Goal: Complete application form: Complete application form

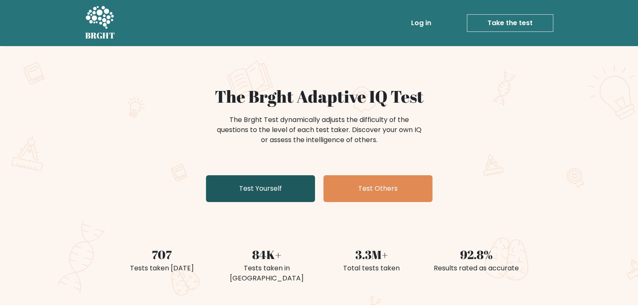
click at [277, 189] on link "Test Yourself" at bounding box center [260, 188] width 109 height 27
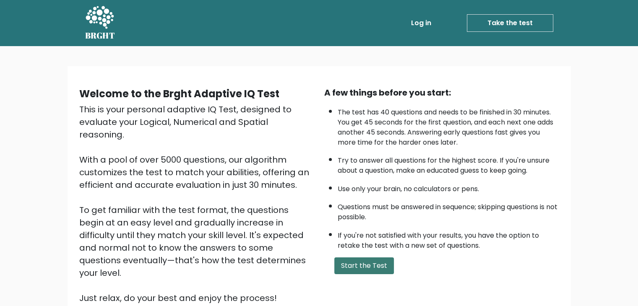
click at [362, 262] on button "Start the Test" at bounding box center [365, 266] width 60 height 17
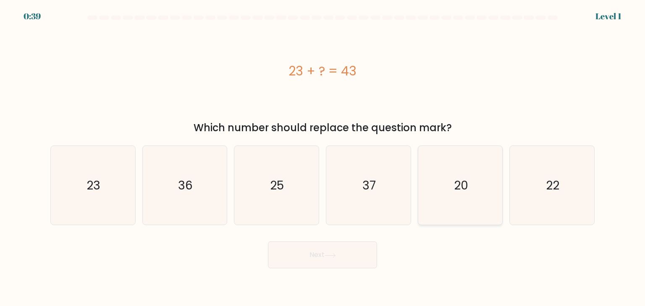
click at [454, 183] on text "20" at bounding box center [461, 185] width 14 height 17
click at [323, 157] on input "e. 20" at bounding box center [322, 155] width 0 height 4
radio input "true"
click at [336, 259] on button "Next" at bounding box center [322, 255] width 109 height 27
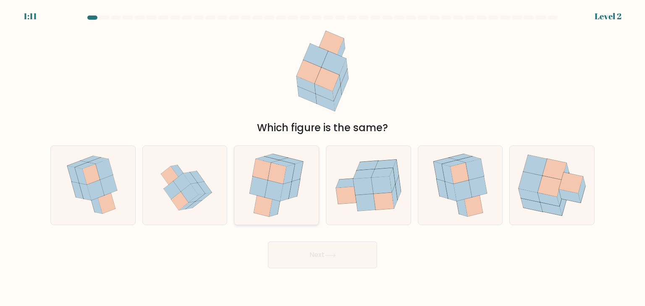
click at [284, 205] on icon at bounding box center [276, 185] width 66 height 79
click at [322, 157] on input "c." at bounding box center [322, 155] width 0 height 4
radio input "true"
click at [310, 258] on button "Next" at bounding box center [322, 255] width 109 height 27
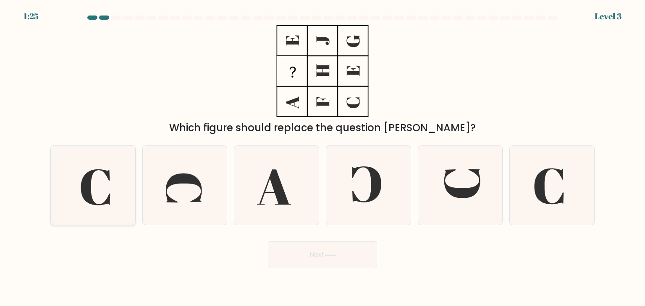
click at [96, 185] on icon at bounding box center [92, 185] width 79 height 79
click at [322, 157] on input "a." at bounding box center [322, 155] width 0 height 4
radio input "true"
drag, startPoint x: 466, startPoint y: 189, endPoint x: 212, endPoint y: 97, distance: 270.9
click at [212, 97] on div "Which figure should replace the question mark?" at bounding box center [322, 80] width 554 height 110
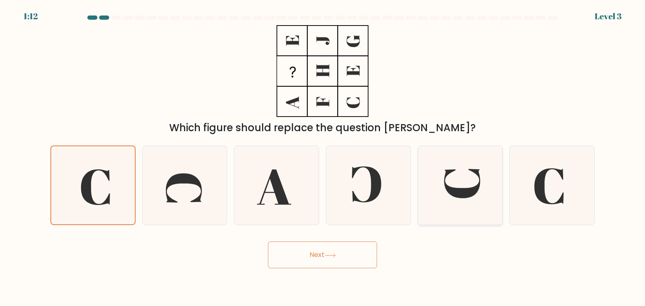
click at [489, 202] on icon at bounding box center [460, 185] width 79 height 79
click at [323, 157] on input "e." at bounding box center [322, 155] width 0 height 4
radio input "true"
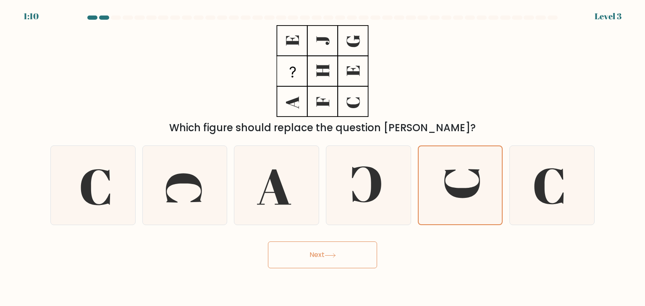
click at [329, 255] on icon at bounding box center [329, 256] width 11 height 5
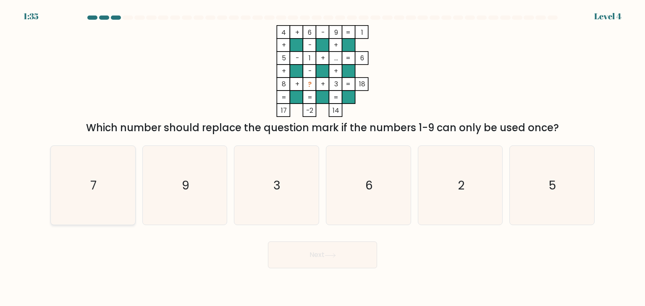
click at [106, 176] on icon "7" at bounding box center [92, 185] width 79 height 79
click at [322, 157] on input "a. 7" at bounding box center [322, 155] width 0 height 4
radio input "true"
click at [317, 256] on button "Next" at bounding box center [322, 255] width 109 height 27
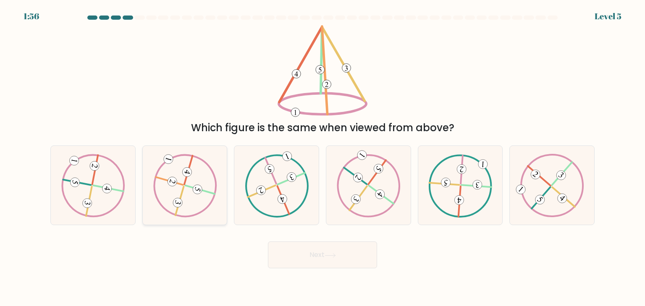
click at [172, 176] on icon at bounding box center [185, 185] width 64 height 63
click at [322, 157] on input "b." at bounding box center [322, 155] width 0 height 4
radio input "true"
click at [322, 249] on button "Next" at bounding box center [322, 255] width 109 height 27
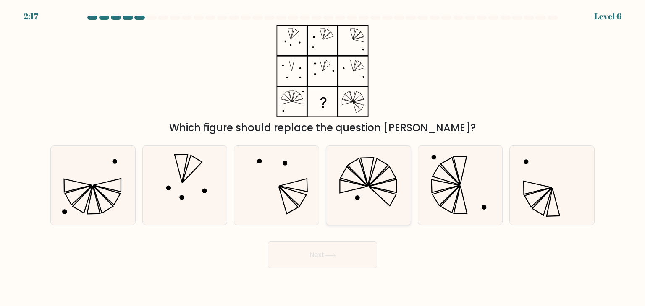
click at [374, 195] on icon at bounding box center [368, 185] width 79 height 79
click at [323, 157] on input "d." at bounding box center [322, 155] width 0 height 4
radio input "true"
click at [340, 257] on button "Next" at bounding box center [322, 255] width 109 height 27
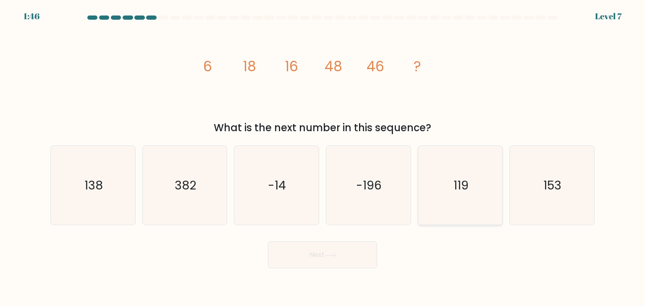
click at [470, 182] on icon "119" at bounding box center [460, 185] width 79 height 79
click at [323, 157] on input "e. 119" at bounding box center [322, 155] width 0 height 4
radio input "true"
click at [102, 159] on icon "138" at bounding box center [92, 185] width 79 height 79
click at [322, 157] on input "a. 138" at bounding box center [322, 155] width 0 height 4
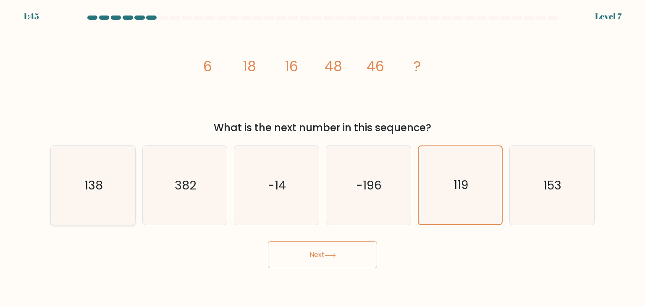
radio input "true"
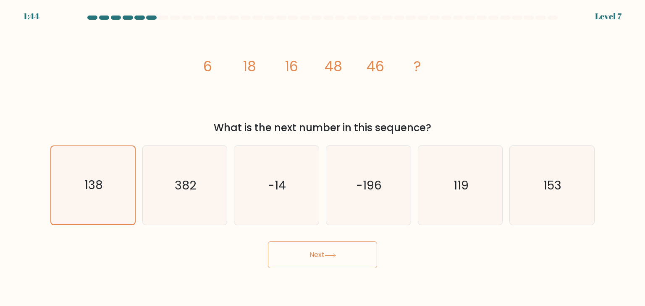
click at [322, 255] on button "Next" at bounding box center [322, 255] width 109 height 27
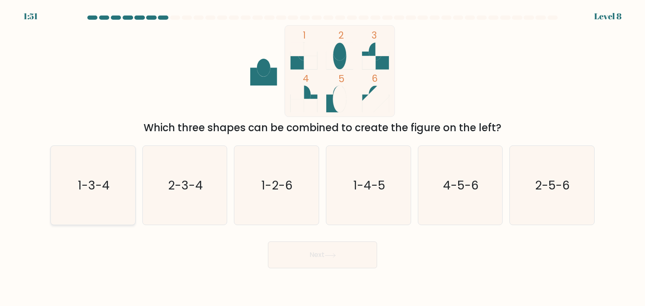
click at [95, 171] on icon "1-3-4" at bounding box center [92, 185] width 79 height 79
click at [322, 157] on input "a. 1-3-4" at bounding box center [322, 155] width 0 height 4
radio input "true"
click at [337, 249] on button "Next" at bounding box center [322, 255] width 109 height 27
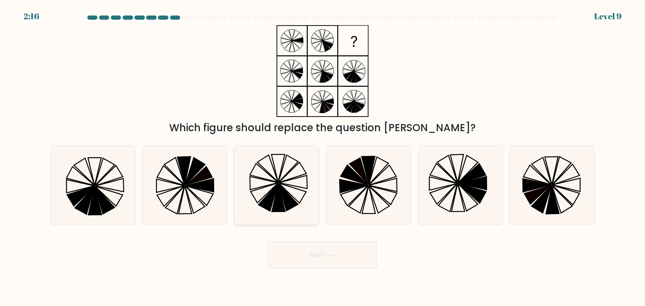
click at [278, 168] on icon at bounding box center [276, 185] width 79 height 79
click at [322, 157] on input "c." at bounding box center [322, 155] width 0 height 4
radio input "true"
click at [334, 254] on icon at bounding box center [329, 256] width 11 height 5
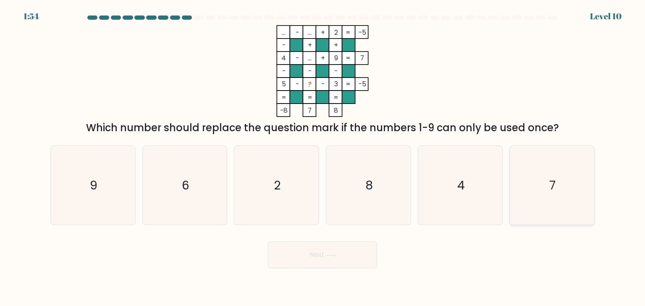
click at [567, 170] on icon "7" at bounding box center [551, 185] width 79 height 79
click at [323, 157] on input "f. 7" at bounding box center [322, 155] width 0 height 4
radio input "true"
click at [327, 252] on button "Next" at bounding box center [322, 255] width 109 height 27
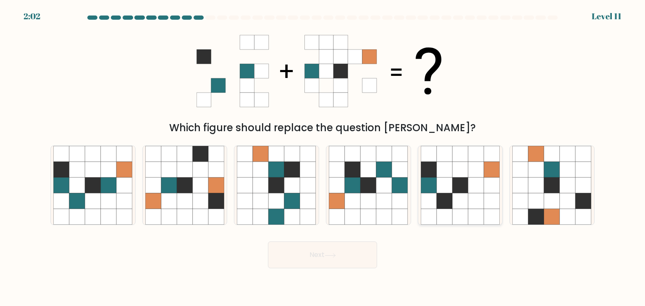
click at [463, 183] on icon at bounding box center [460, 186] width 16 height 16
click at [323, 157] on input "e." at bounding box center [322, 155] width 0 height 4
radio input "true"
click at [332, 252] on button "Next" at bounding box center [322, 255] width 109 height 27
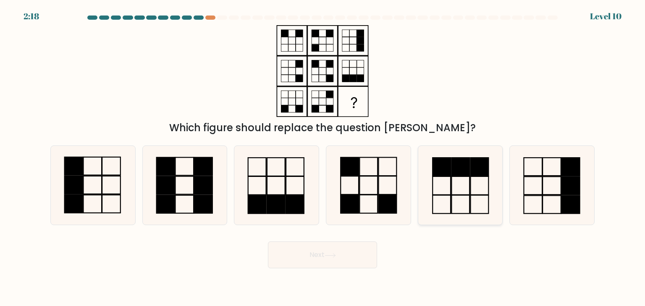
click at [465, 196] on rect at bounding box center [460, 205] width 18 height 18
click at [323, 157] on input "e." at bounding box center [322, 155] width 0 height 4
radio input "true"
click at [343, 257] on button "Next" at bounding box center [322, 255] width 109 height 27
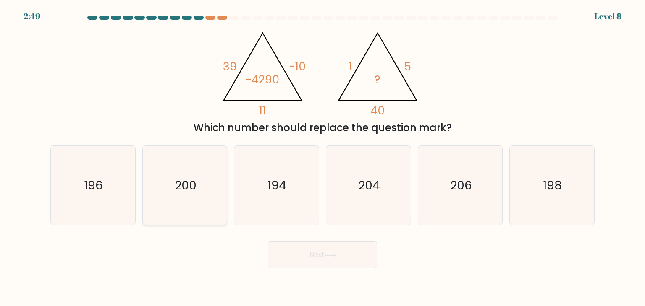
click at [175, 175] on icon "200" at bounding box center [184, 185] width 79 height 79
click at [322, 157] on input "b. 200" at bounding box center [322, 155] width 0 height 4
radio input "true"
click at [326, 256] on button "Next" at bounding box center [322, 255] width 109 height 27
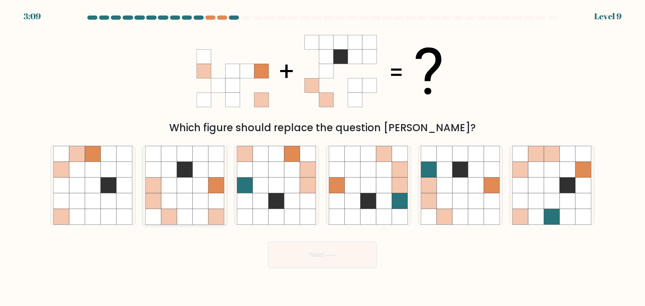
click at [173, 163] on icon at bounding box center [169, 170] width 16 height 16
click at [322, 157] on input "b." at bounding box center [322, 155] width 0 height 4
radio input "true"
click at [341, 264] on button "Next" at bounding box center [322, 255] width 109 height 27
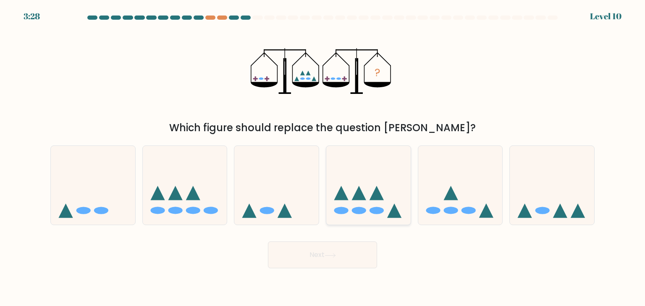
click at [359, 207] on icon at bounding box center [368, 186] width 84 height 70
click at [323, 157] on input "d." at bounding box center [322, 155] width 0 height 4
radio input "true"
click at [335, 249] on button "Next" at bounding box center [322, 255] width 109 height 27
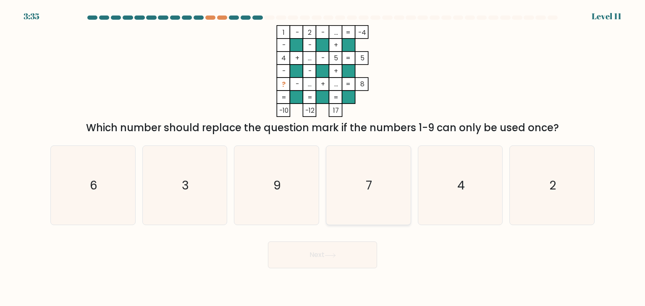
click at [376, 186] on icon "7" at bounding box center [368, 185] width 79 height 79
click at [323, 157] on input "d. 7" at bounding box center [322, 155] width 0 height 4
radio input "true"
click at [311, 258] on button "Next" at bounding box center [322, 255] width 109 height 27
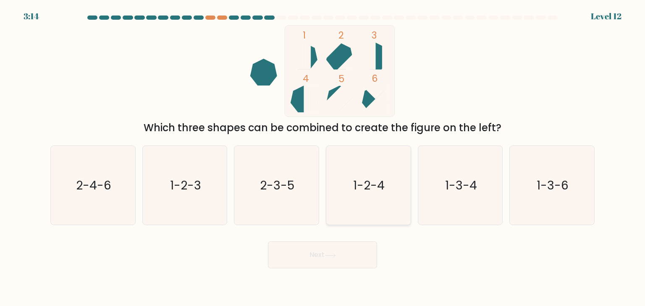
click at [378, 185] on text "1-2-4" at bounding box center [368, 185] width 31 height 17
click at [323, 157] on input "d. 1-2-4" at bounding box center [322, 155] width 0 height 4
radio input "true"
click at [319, 260] on button "Next" at bounding box center [322, 255] width 109 height 27
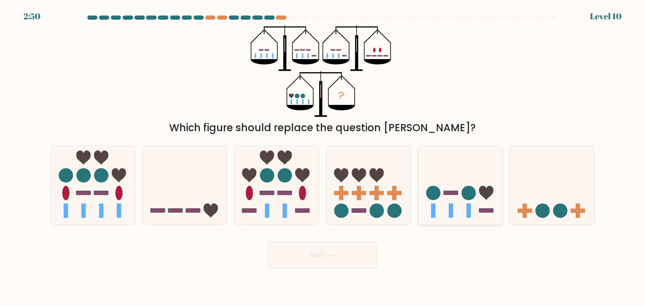
click at [465, 183] on icon at bounding box center [460, 186] width 84 height 70
click at [323, 157] on input "e." at bounding box center [322, 155] width 0 height 4
radio input "true"
click at [332, 256] on icon at bounding box center [329, 256] width 11 height 5
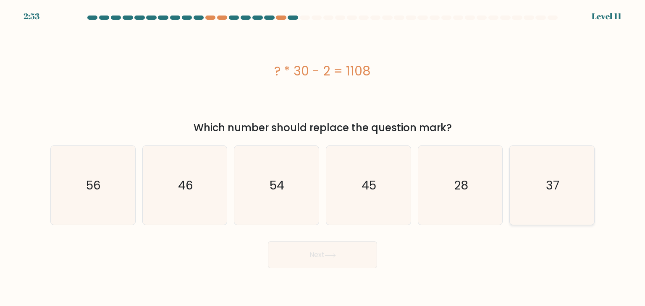
click at [544, 194] on icon "37" at bounding box center [551, 185] width 79 height 79
click at [323, 157] on input "f. 37" at bounding box center [322, 155] width 0 height 4
radio input "true"
click at [334, 261] on button "Next" at bounding box center [322, 255] width 109 height 27
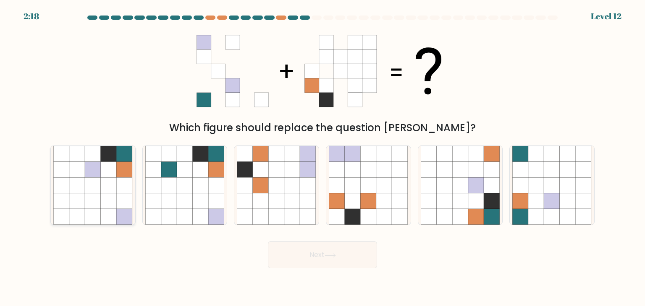
click at [85, 191] on icon at bounding box center [93, 186] width 16 height 16
click at [322, 157] on input "a." at bounding box center [322, 155] width 0 height 4
radio input "true"
click at [334, 258] on icon at bounding box center [329, 256] width 11 height 5
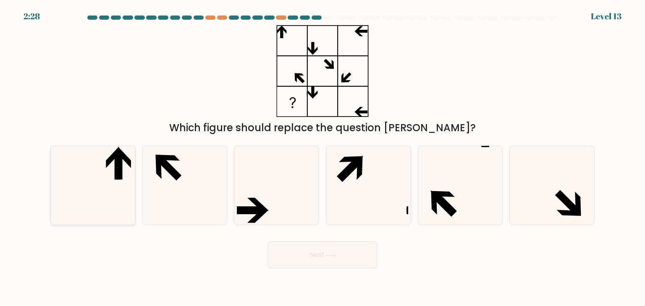
click at [118, 165] on icon at bounding box center [118, 166] width 7 height 28
click at [322, 157] on input "a." at bounding box center [322, 155] width 0 height 4
radio input "true"
click at [327, 255] on icon at bounding box center [329, 256] width 11 height 5
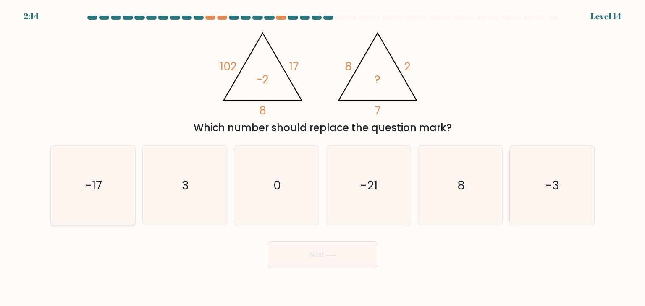
click at [91, 175] on icon "-17" at bounding box center [92, 185] width 79 height 79
click at [322, 157] on input "a. -17" at bounding box center [322, 155] width 0 height 4
radio input "true"
click at [366, 177] on icon "-21" at bounding box center [368, 185] width 79 height 79
click at [323, 157] on input "d. -21" at bounding box center [322, 155] width 0 height 4
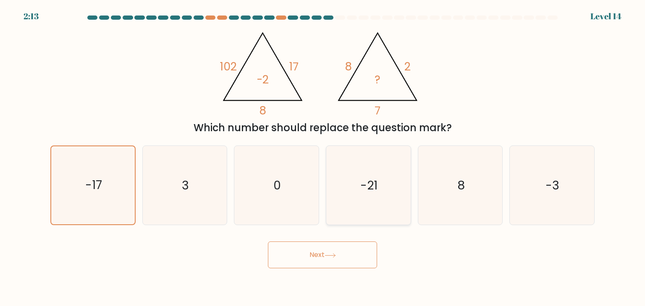
radio input "true"
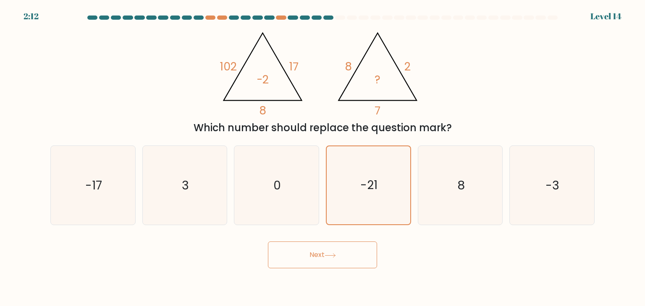
click at [331, 256] on icon at bounding box center [329, 256] width 11 height 5
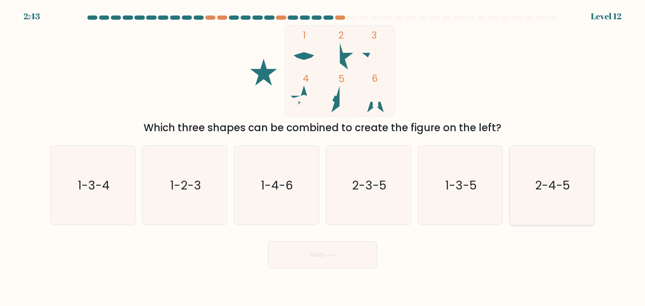
click at [558, 179] on text "2-4-5" at bounding box center [552, 185] width 35 height 17
click at [323, 157] on input "f. 2-4-5" at bounding box center [322, 155] width 0 height 4
radio input "true"
click at [346, 259] on button "Next" at bounding box center [322, 255] width 109 height 27
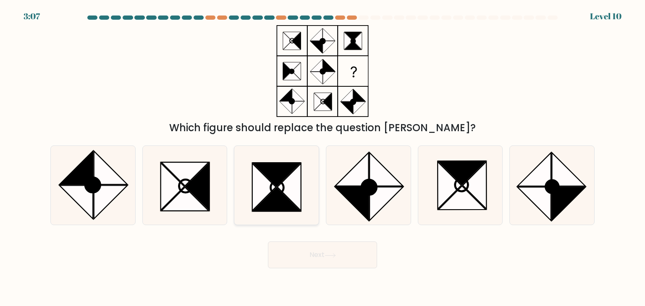
click at [272, 186] on icon at bounding box center [277, 187] width 13 height 13
click at [322, 157] on input "c." at bounding box center [322, 155] width 0 height 4
radio input "true"
click at [326, 262] on button "Next" at bounding box center [322, 255] width 109 height 27
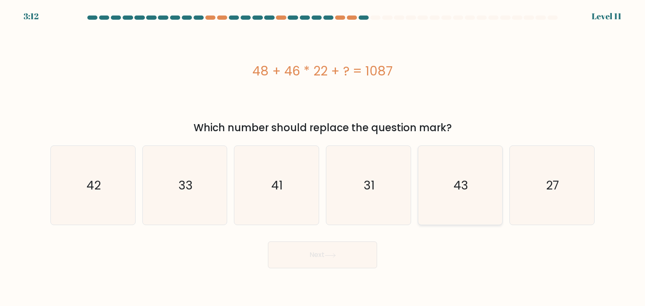
click at [466, 187] on text "43" at bounding box center [460, 185] width 15 height 17
click at [323, 157] on input "e. 43" at bounding box center [322, 155] width 0 height 4
radio input "true"
click at [319, 261] on button "Next" at bounding box center [322, 255] width 109 height 27
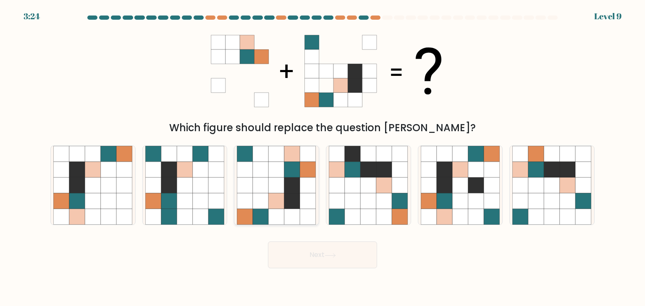
click at [265, 182] on icon at bounding box center [261, 186] width 16 height 16
click at [322, 157] on input "c." at bounding box center [322, 155] width 0 height 4
radio input "true"
click at [326, 258] on button "Next" at bounding box center [322, 255] width 109 height 27
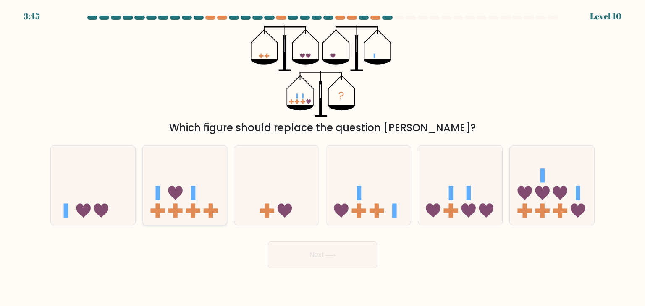
click at [188, 186] on icon at bounding box center [185, 186] width 84 height 70
click at [322, 157] on input "b." at bounding box center [322, 155] width 0 height 4
radio input "true"
click at [339, 254] on button "Next" at bounding box center [322, 255] width 109 height 27
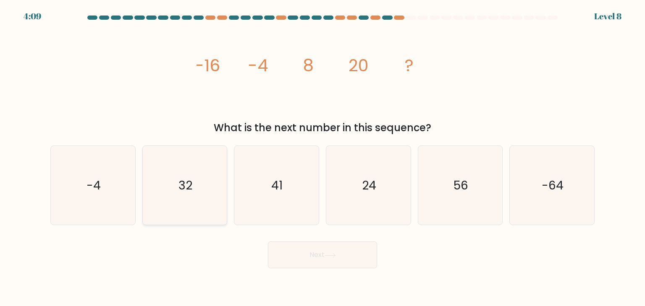
click at [193, 195] on icon "32" at bounding box center [184, 185] width 79 height 79
click at [322, 157] on input "b. 32" at bounding box center [322, 155] width 0 height 4
radio input "true"
click at [343, 257] on button "Next" at bounding box center [322, 255] width 109 height 27
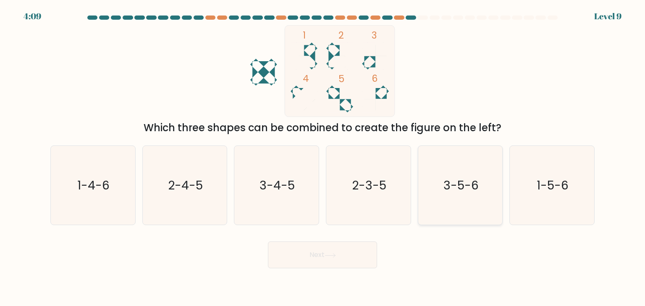
click at [473, 199] on icon "3-5-6" at bounding box center [460, 185] width 79 height 79
click at [323, 157] on input "e. 3-5-6" at bounding box center [322, 155] width 0 height 4
radio input "true"
click at [329, 262] on button "Next" at bounding box center [322, 255] width 109 height 27
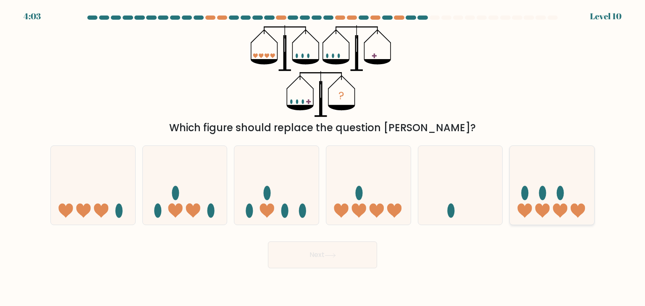
click at [551, 184] on icon at bounding box center [552, 186] width 84 height 70
click at [323, 157] on input "f." at bounding box center [322, 155] width 0 height 4
radio input "true"
click at [347, 255] on button "Next" at bounding box center [322, 255] width 109 height 27
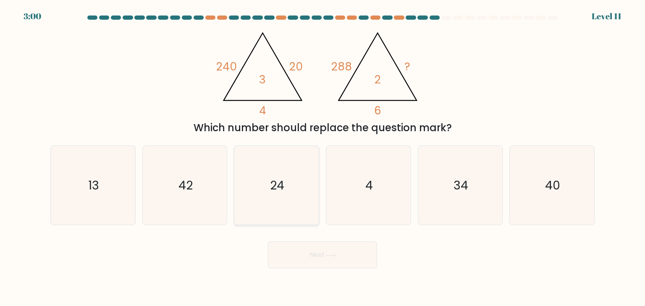
click at [274, 192] on text "24" at bounding box center [277, 185] width 14 height 17
click at [322, 157] on input "c. 24" at bounding box center [322, 155] width 0 height 4
radio input "true"
click at [336, 264] on button "Next" at bounding box center [322, 255] width 109 height 27
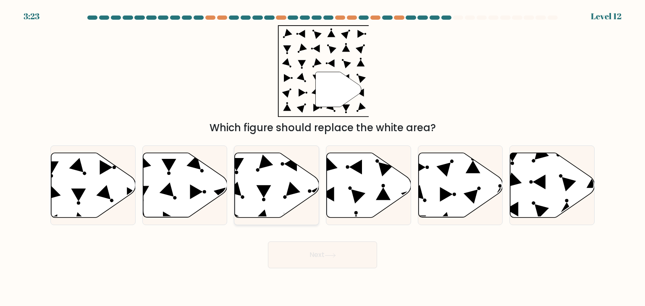
click at [280, 194] on icon at bounding box center [277, 185] width 84 height 65
click at [322, 157] on input "c." at bounding box center [322, 155] width 0 height 4
radio input "true"
click at [318, 250] on button "Next" at bounding box center [322, 255] width 109 height 27
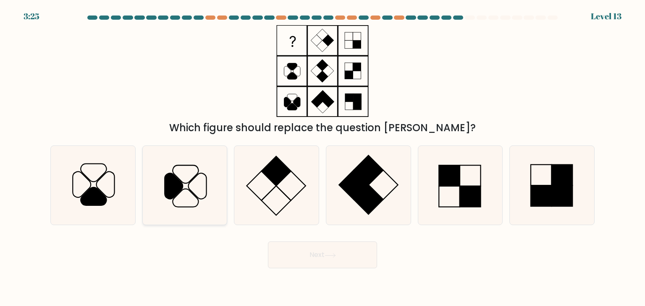
click at [192, 192] on icon at bounding box center [197, 187] width 18 height 26
click at [322, 157] on input "b." at bounding box center [322, 155] width 0 height 4
radio input "true"
click at [331, 256] on icon at bounding box center [329, 256] width 11 height 5
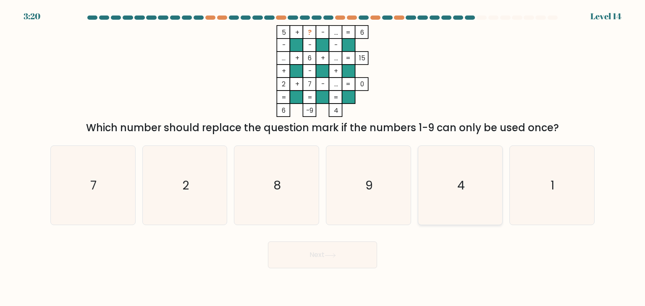
click at [460, 183] on text "4" at bounding box center [461, 185] width 8 height 17
click at [323, 157] on input "e. 4" at bounding box center [322, 155] width 0 height 4
radio input "true"
click at [327, 249] on button "Next" at bounding box center [322, 255] width 109 height 27
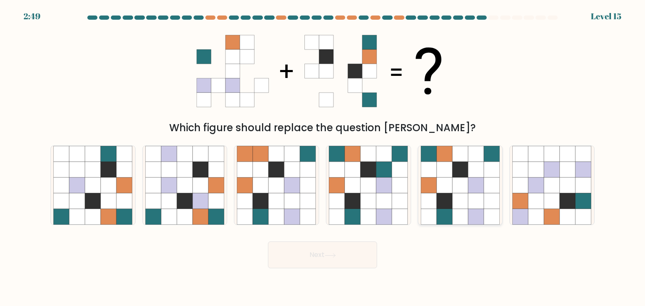
click at [463, 203] on icon at bounding box center [460, 202] width 16 height 16
click at [323, 157] on input "e." at bounding box center [322, 155] width 0 height 4
radio input "true"
click at [326, 267] on button "Next" at bounding box center [322, 255] width 109 height 27
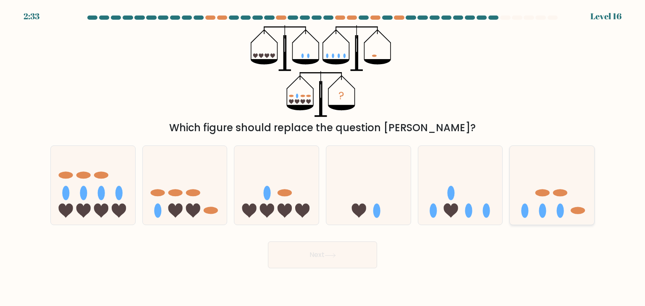
click at [559, 203] on icon at bounding box center [552, 186] width 84 height 70
click at [323, 157] on input "f." at bounding box center [322, 155] width 0 height 4
radio input "true"
click at [343, 255] on button "Next" at bounding box center [322, 255] width 109 height 27
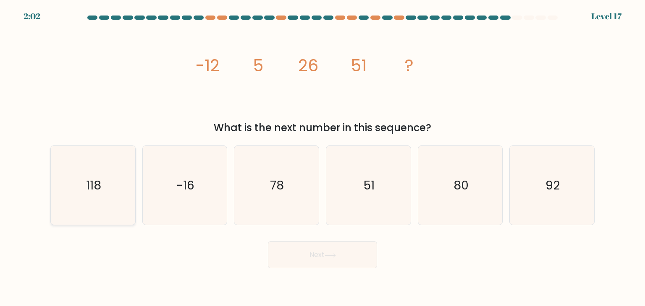
click at [84, 191] on icon "118" at bounding box center [92, 185] width 79 height 79
click at [322, 157] on input "a. 118" at bounding box center [322, 155] width 0 height 4
radio input "true"
click at [324, 254] on button "Next" at bounding box center [322, 255] width 109 height 27
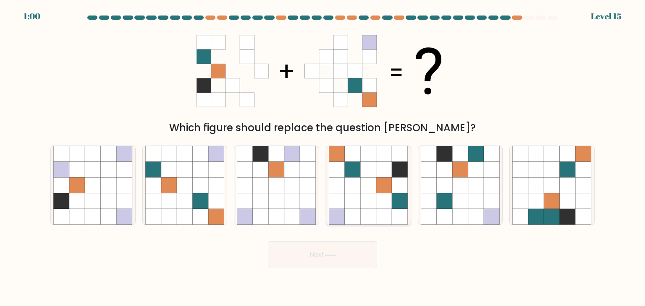
click at [366, 195] on icon at bounding box center [369, 202] width 16 height 16
click at [323, 157] on input "d." at bounding box center [322, 155] width 0 height 4
radio input "true"
click at [322, 255] on button "Next" at bounding box center [322, 255] width 109 height 27
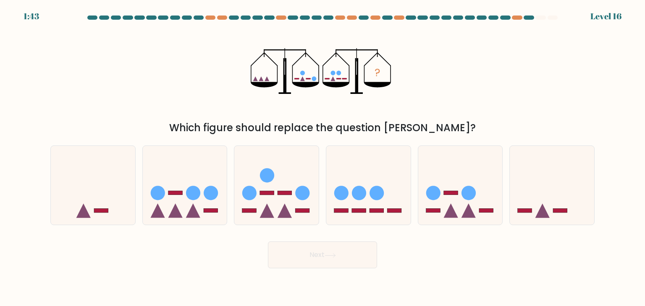
click at [154, 99] on div "? Which figure should replace the question mark?" at bounding box center [322, 80] width 554 height 110
click at [395, 205] on icon at bounding box center [368, 186] width 84 height 70
click at [323, 157] on input "d." at bounding box center [322, 155] width 0 height 4
radio input "true"
click at [335, 257] on icon at bounding box center [329, 256] width 11 height 5
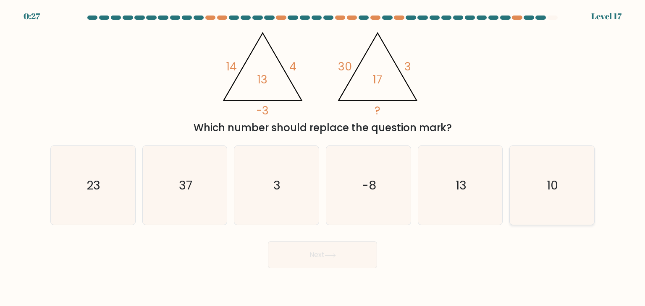
click at [547, 179] on text "10" at bounding box center [552, 185] width 11 height 17
click at [323, 157] on input "f. 10" at bounding box center [322, 155] width 0 height 4
radio input "true"
click at [353, 259] on button "Next" at bounding box center [322, 255] width 109 height 27
click at [319, 261] on button "Next" at bounding box center [322, 255] width 109 height 27
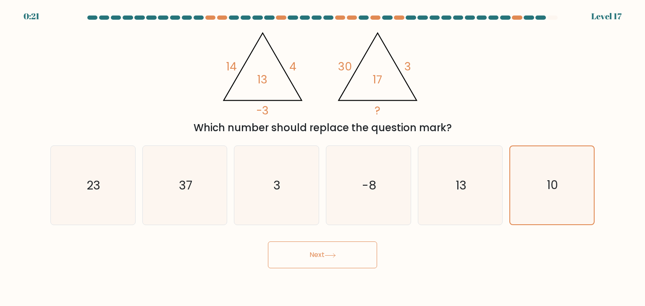
click at [331, 254] on icon at bounding box center [329, 256] width 11 height 5
click at [552, 175] on icon "10" at bounding box center [552, 185] width 78 height 78
click at [323, 157] on input "f. 10" at bounding box center [322, 155] width 0 height 4
click at [336, 256] on icon at bounding box center [329, 256] width 11 height 5
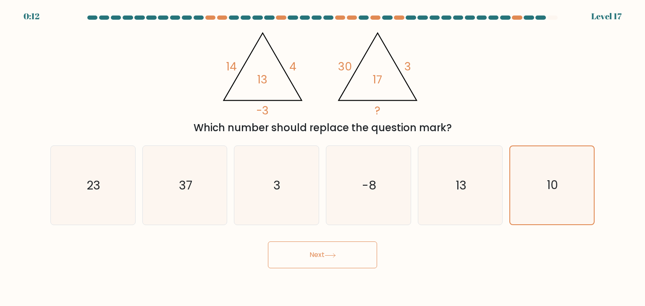
click at [340, 252] on button "Next" at bounding box center [322, 255] width 109 height 27
click at [551, 193] on text "10" at bounding box center [552, 186] width 11 height 16
click at [323, 157] on input "f. 10" at bounding box center [322, 155] width 0 height 4
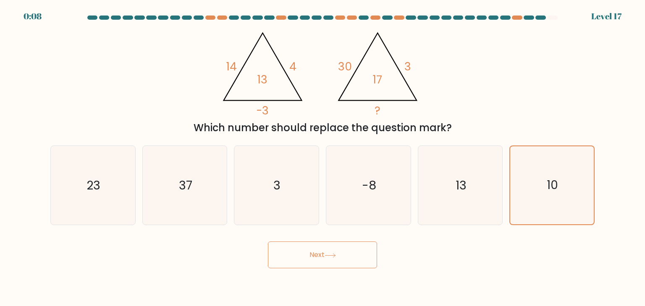
click at [332, 261] on button "Next" at bounding box center [322, 255] width 109 height 27
click at [268, 242] on button "Next" at bounding box center [322, 255] width 109 height 27
click at [333, 257] on icon at bounding box center [329, 256] width 11 height 5
click at [575, 175] on icon "10" at bounding box center [552, 185] width 78 height 78
click at [323, 157] on input "f. 10" at bounding box center [322, 155] width 0 height 4
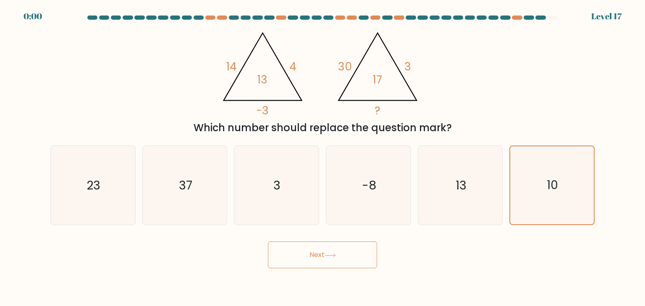
click at [354, 247] on button "Next" at bounding box center [322, 255] width 109 height 27
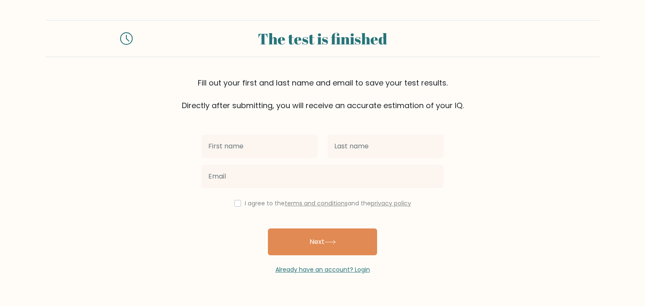
click at [282, 144] on input "text" at bounding box center [259, 147] width 116 height 24
type input "K"
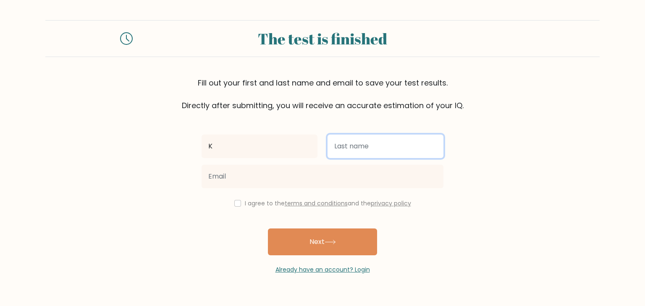
click at [340, 147] on input "text" at bounding box center [385, 147] width 116 height 24
type input "H"
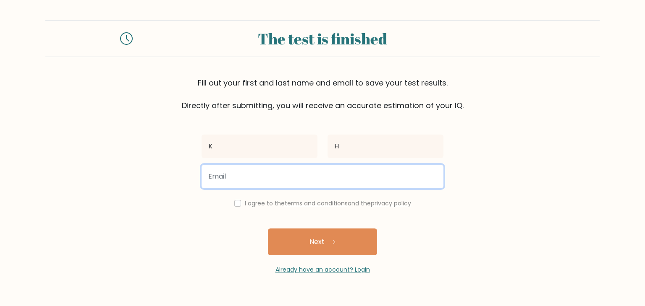
click at [275, 180] on input "email" at bounding box center [322, 177] width 242 height 24
type input "kelli.s.hancock@gmail.com"
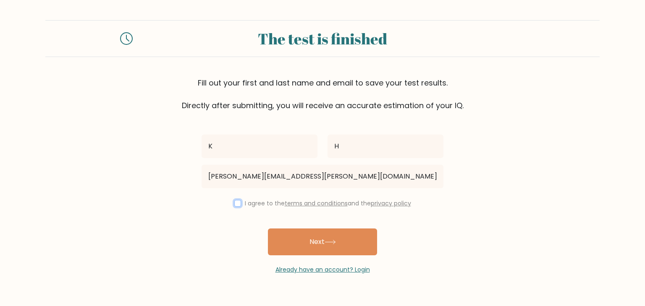
click at [234, 203] on input "checkbox" at bounding box center [237, 203] width 7 height 7
checkbox input "true"
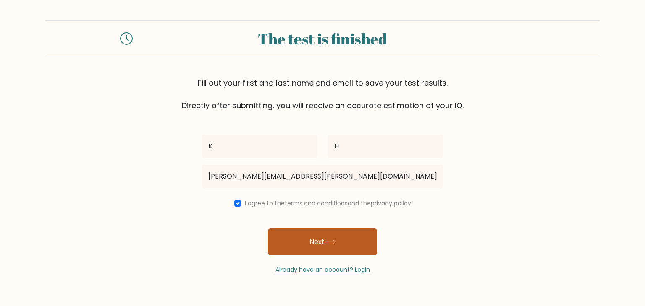
click at [310, 239] on button "Next" at bounding box center [322, 242] width 109 height 27
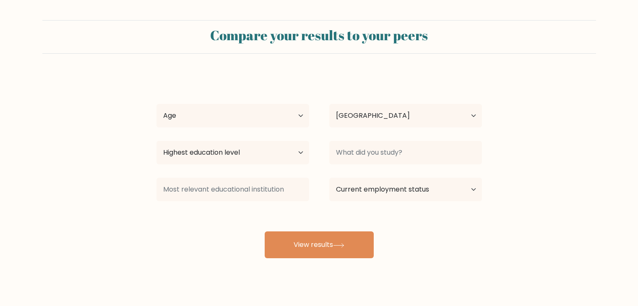
select select "GB"
click at [302, 117] on select "Age Under 18 years old 18-24 years old 25-34 years old 35-44 years old 45-54 ye…" at bounding box center [233, 116] width 153 height 24
select select "35_44"
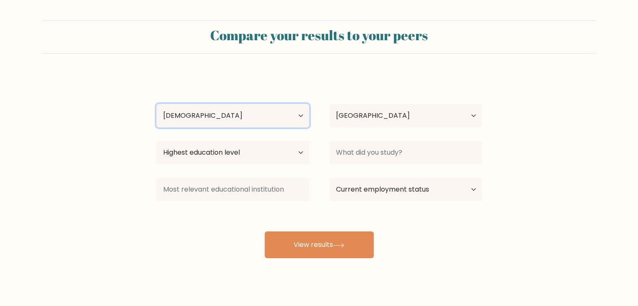
click at [157, 104] on select "Age Under 18 years old 18-24 years old 25-34 years old 35-44 years old 45-54 ye…" at bounding box center [233, 116] width 153 height 24
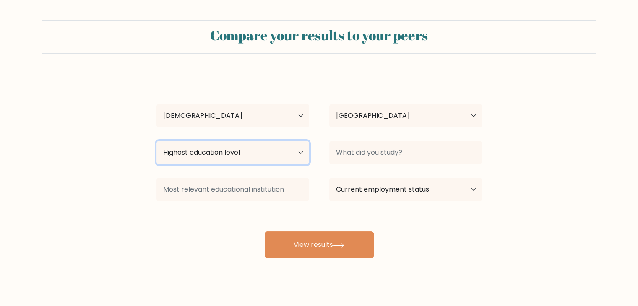
click at [301, 155] on select "Highest education level No schooling Primary Lower Secondary Upper Secondary Oc…" at bounding box center [233, 153] width 153 height 24
select select "masters_degree"
click at [157, 141] on select "Highest education level No schooling Primary Lower Secondary Upper Secondary Oc…" at bounding box center [233, 153] width 153 height 24
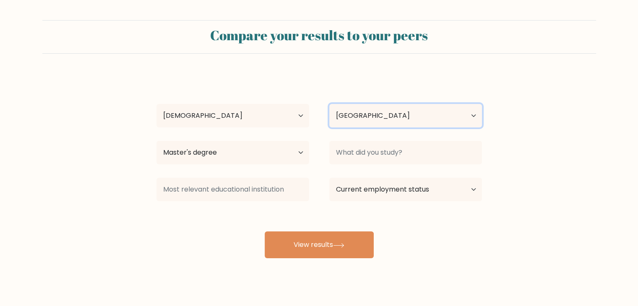
click at [474, 115] on select "Country Afghanistan Albania Algeria American Samoa Andorra Angola Anguilla Anta…" at bounding box center [405, 116] width 153 height 24
click at [329, 104] on select "Country Afghanistan Albania Algeria American Samoa Andorra Angola Anguilla Anta…" at bounding box center [405, 116] width 153 height 24
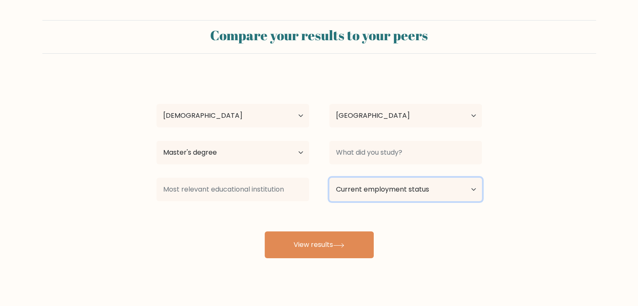
click at [473, 191] on select "Current employment status Employed Student Retired Other / prefer not to answer" at bounding box center [405, 190] width 153 height 24
select select "employed"
click at [329, 178] on select "Current employment status Employed Student Retired Other / prefer not to answer" at bounding box center [405, 190] width 153 height 24
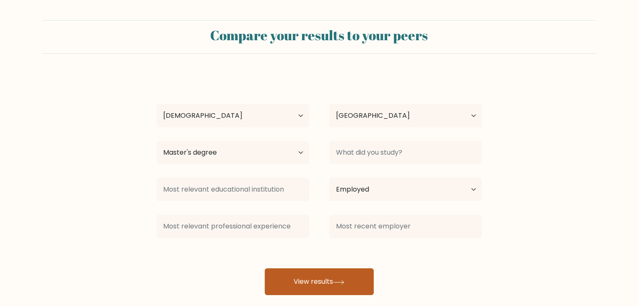
click at [332, 281] on button "View results" at bounding box center [319, 282] width 109 height 27
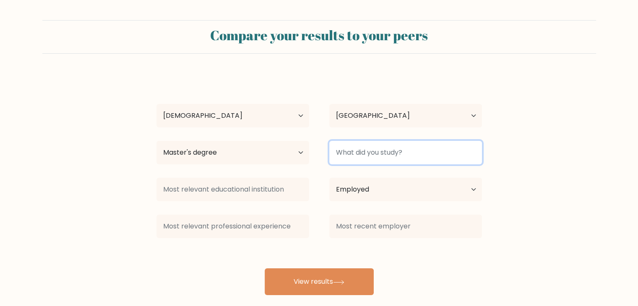
click at [408, 155] on input at bounding box center [405, 153] width 153 height 24
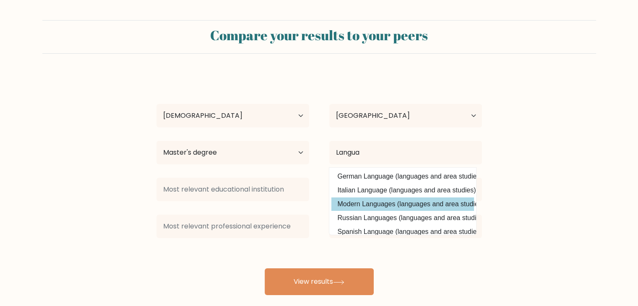
click at [418, 204] on option "Modern Languages (languages and area studies)" at bounding box center [403, 204] width 143 height 13
type input "Modern Languages"
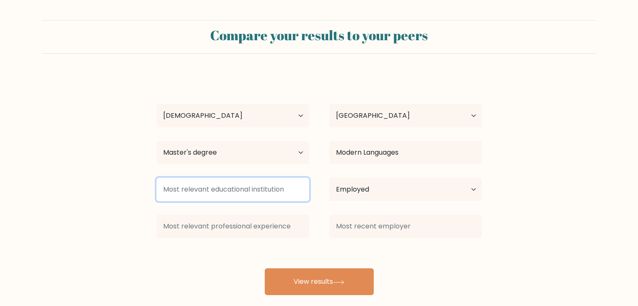
click at [284, 189] on input at bounding box center [233, 190] width 153 height 24
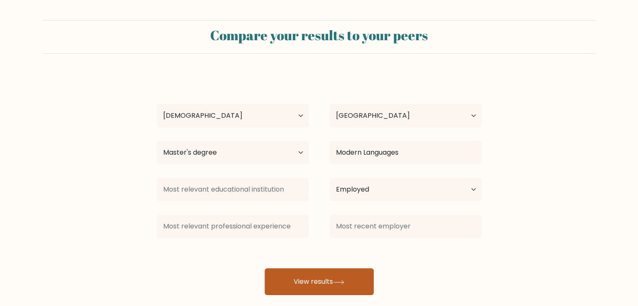
click at [324, 283] on button "View results" at bounding box center [319, 282] width 109 height 27
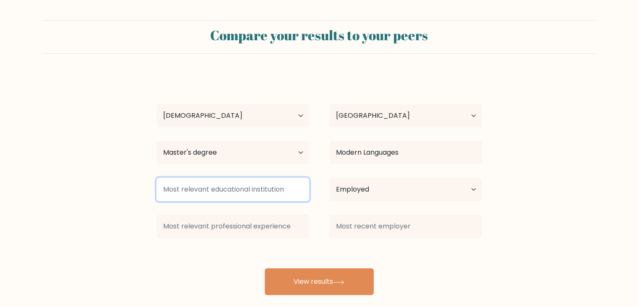
click at [282, 194] on input at bounding box center [233, 190] width 153 height 24
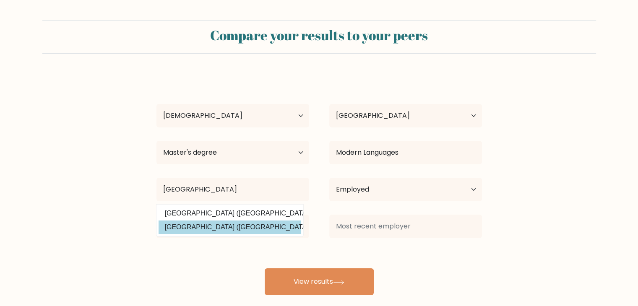
click at [230, 227] on option "University of Oxford (United Kingdom)" at bounding box center [230, 227] width 143 height 13
type input "University of Oxford"
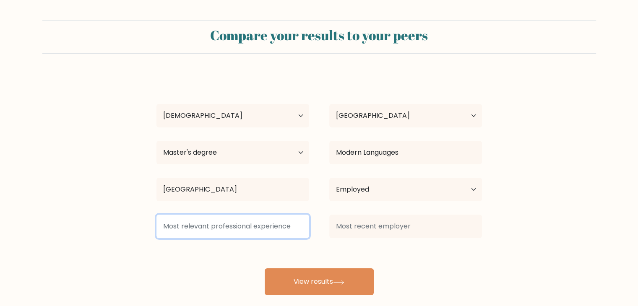
click at [229, 227] on input at bounding box center [233, 227] width 153 height 24
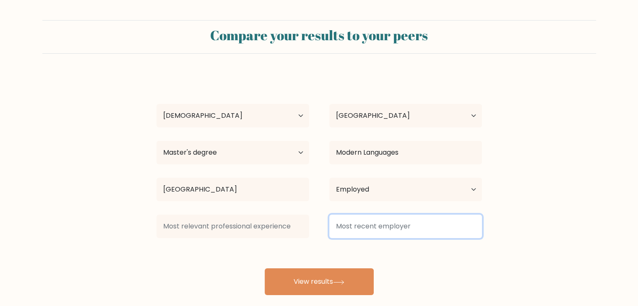
click at [387, 233] on input at bounding box center [405, 227] width 153 height 24
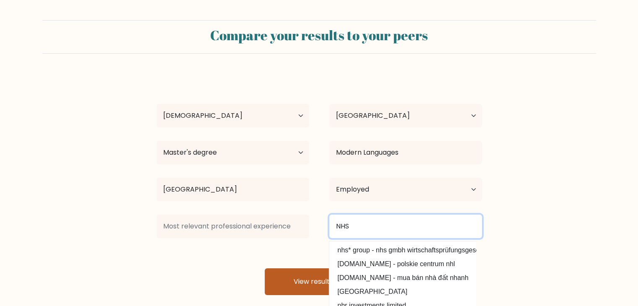
type input "NHS"
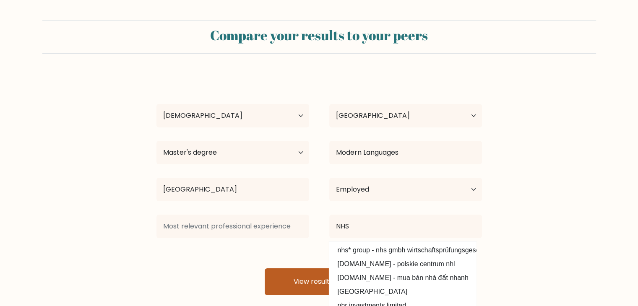
click at [302, 285] on button "View results" at bounding box center [319, 282] width 109 height 27
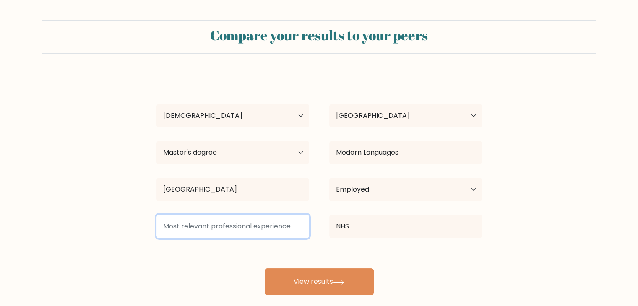
click at [274, 230] on input at bounding box center [233, 227] width 153 height 24
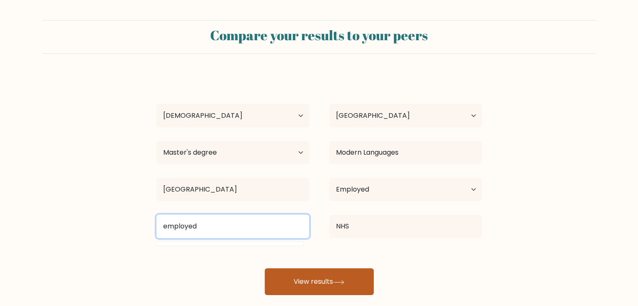
type input "employed"
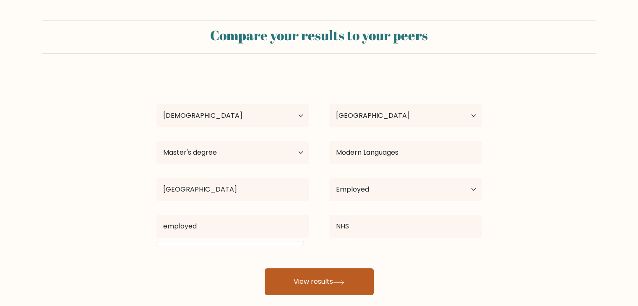
click at [319, 282] on button "View results" at bounding box center [319, 282] width 109 height 27
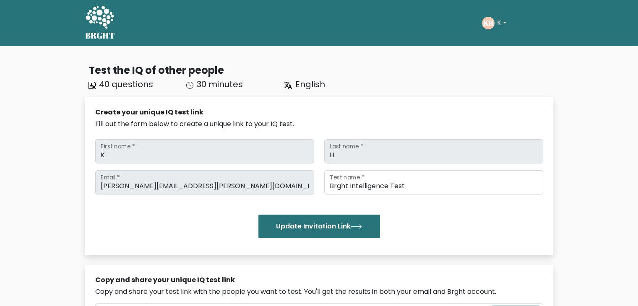
click at [57, 117] on div "Test the IQ of other people 40 questions 30 minutes English Create your unique …" at bounding box center [319, 284] width 638 height 476
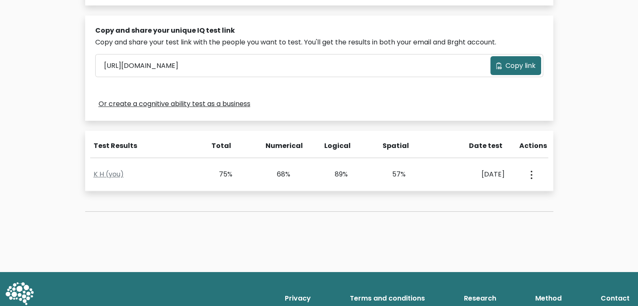
scroll to position [233, 0]
